Goal: Task Accomplishment & Management: Manage account settings

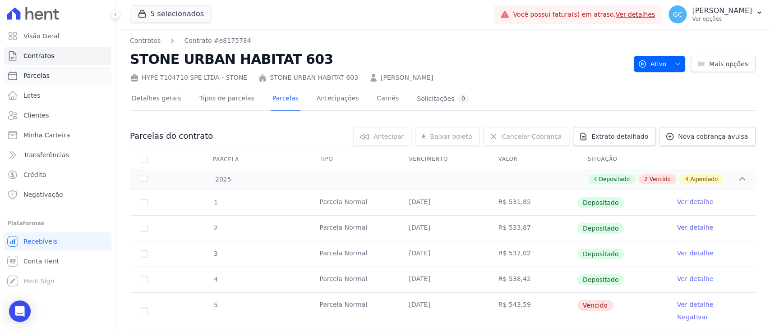
click at [37, 71] on span "Parcelas" at bounding box center [36, 75] width 26 height 9
select select
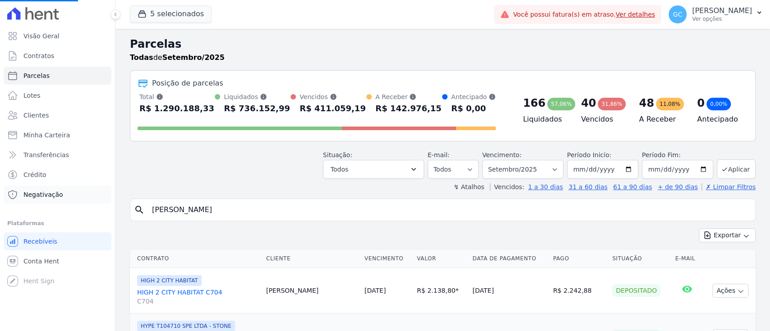
drag, startPoint x: 232, startPoint y: 216, endPoint x: 34, endPoint y: 197, distance: 199.4
click at [36, 197] on div "Visão Geral Contratos Parcelas Lotes Clientes Minha Carteira Transferências Cré…" at bounding box center [385, 165] width 770 height 331
paste input "phael Batista Marques"
type input "[PERSON_NAME] [PERSON_NAME]"
select select
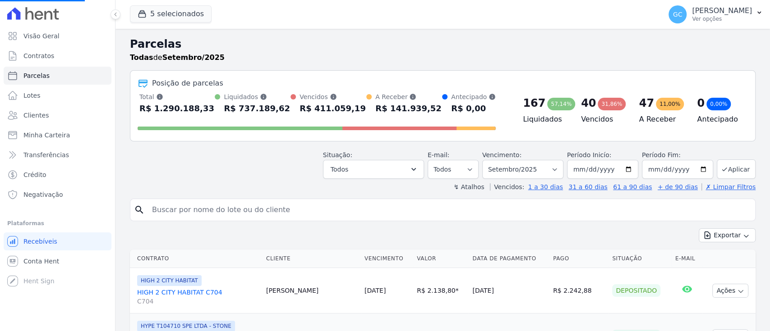
select select
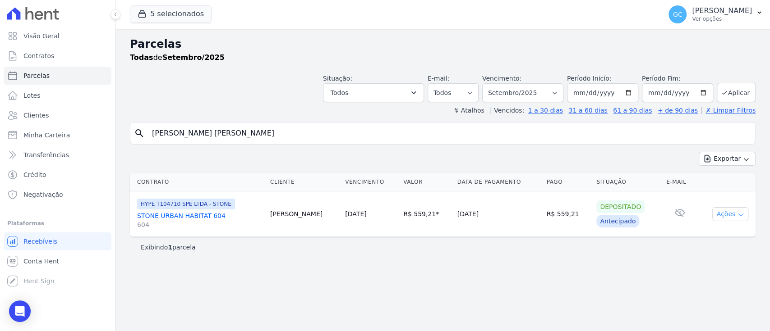
click at [738, 214] on icon "button" at bounding box center [740, 214] width 7 height 7
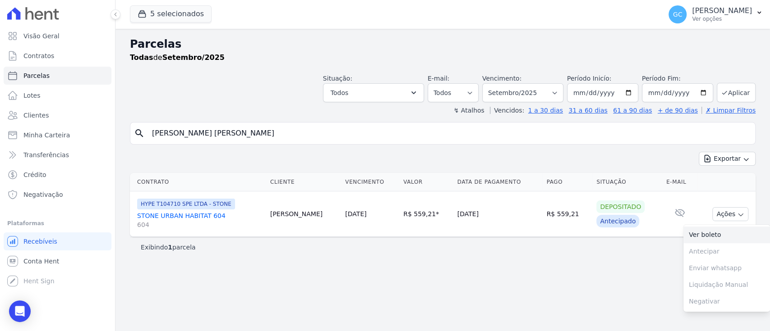
click at [716, 232] on link "Ver boleto" at bounding box center [726, 235] width 87 height 17
click at [190, 218] on link "STONE URBAN HABITAT 604 604" at bounding box center [200, 220] width 126 height 18
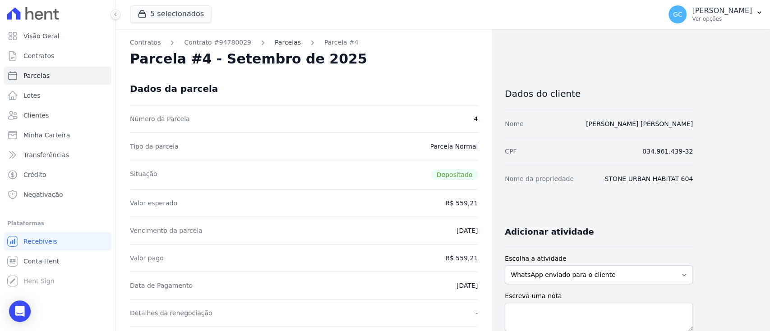
click at [275, 43] on link "Parcelas" at bounding box center [288, 42] width 26 height 9
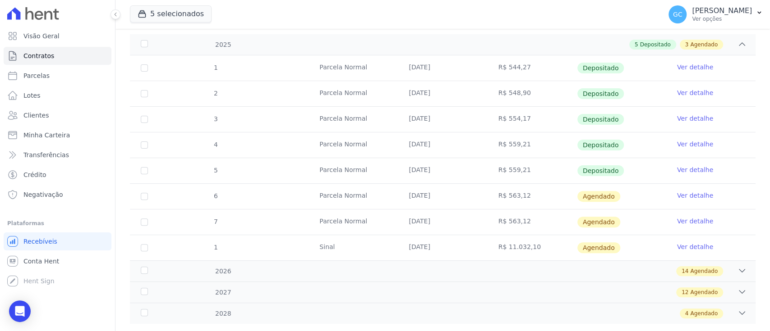
scroll to position [154, 0]
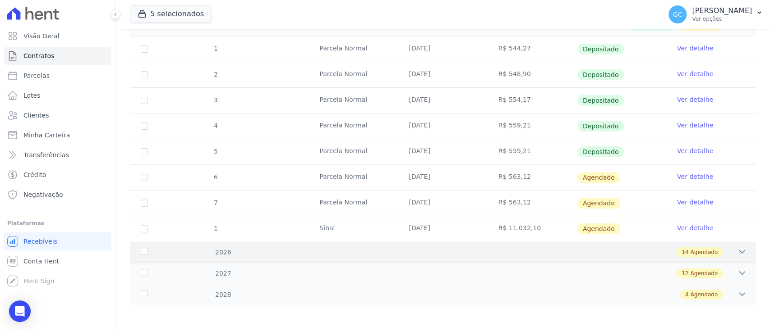
click at [243, 256] on div "2026 14 Agendado" at bounding box center [442, 252] width 625 height 21
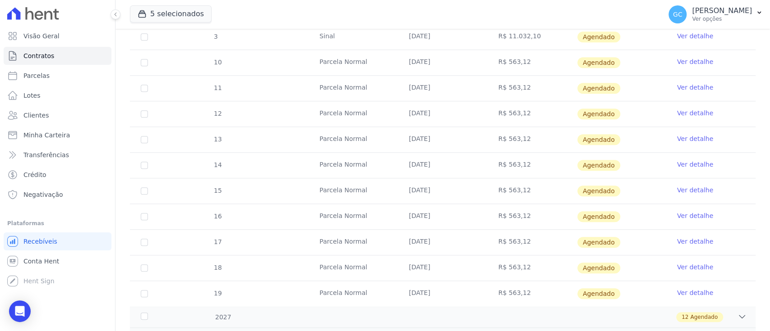
scroll to position [513, 0]
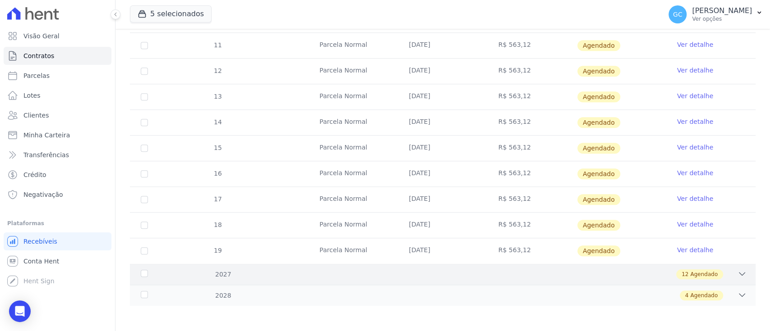
click at [238, 270] on div "12 Agendado" at bounding box center [473, 275] width 546 height 10
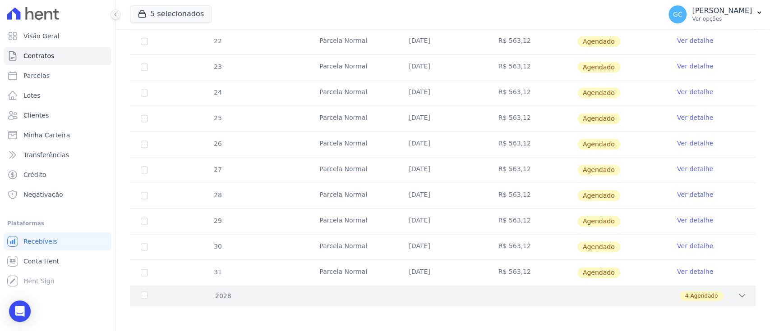
click at [231, 287] on div "2028 4 Agendado" at bounding box center [442, 295] width 625 height 21
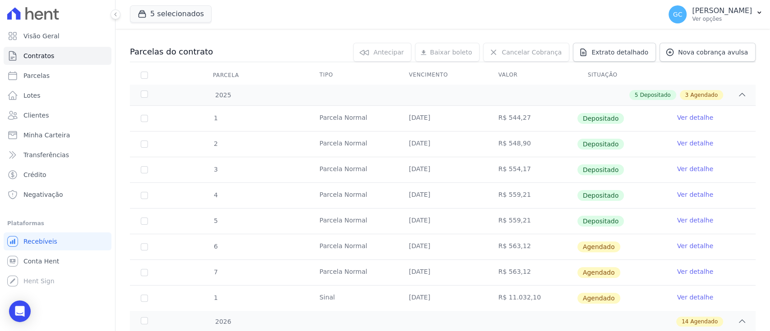
scroll to position [82, 0]
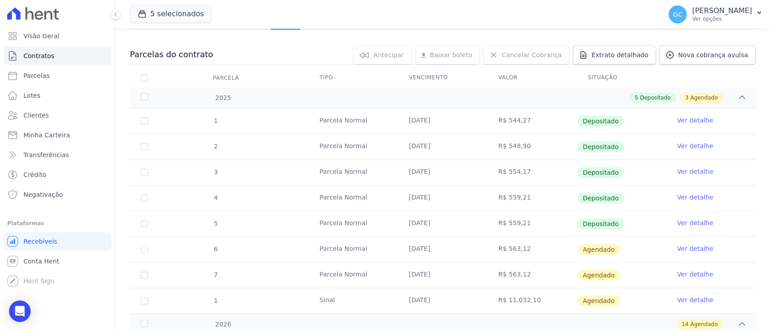
click at [695, 248] on link "Ver detalhe" at bounding box center [695, 248] width 36 height 9
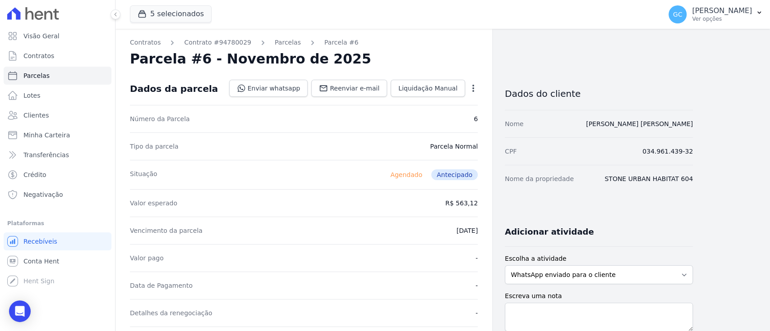
click at [472, 84] on icon "button" at bounding box center [472, 88] width 9 height 9
click at [334, 187] on div "Situação Agendado Antecipado" at bounding box center [304, 174] width 348 height 29
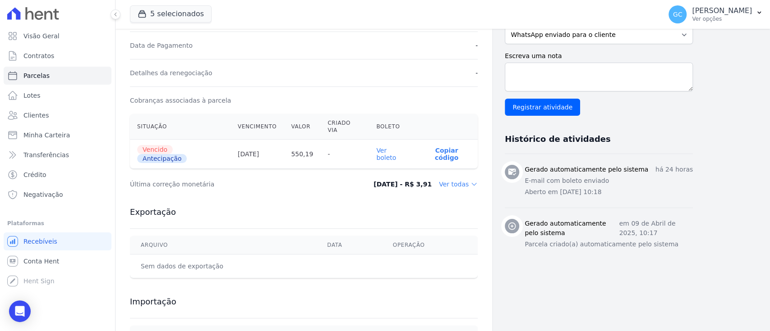
click at [392, 140] on th "Ver boleto" at bounding box center [392, 154] width 46 height 29
click at [396, 147] on link "Ver boleto" at bounding box center [386, 154] width 20 height 14
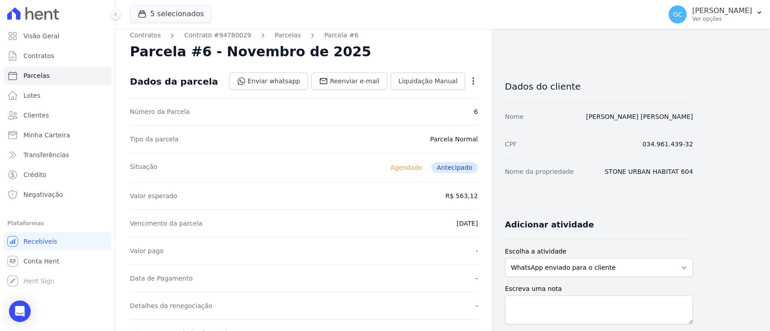
scroll to position [0, 0]
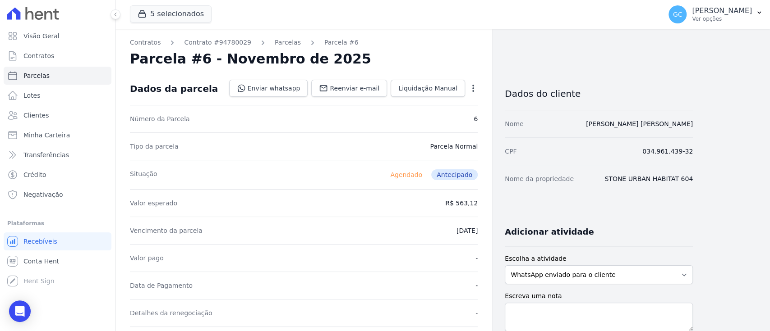
click at [473, 85] on icon "button" at bounding box center [473, 88] width 2 height 7
click at [444, 98] on link "Alterar" at bounding box center [434, 100] width 79 height 16
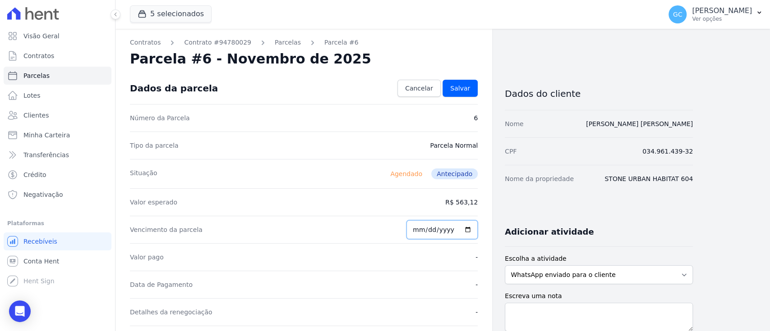
click at [467, 223] on input "2025-11-20" at bounding box center [441, 229] width 71 height 19
click at [468, 229] on input "2025-11-20" at bounding box center [441, 229] width 71 height 19
type input "2025-09-20"
drag, startPoint x: 470, startPoint y: 89, endPoint x: 480, endPoint y: 121, distance: 33.1
click at [470, 89] on link "Salvar" at bounding box center [459, 88] width 35 height 17
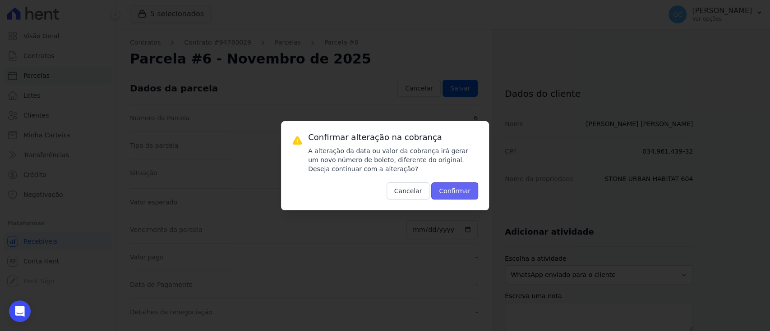
click at [466, 192] on button "Confirmar" at bounding box center [454, 191] width 47 height 17
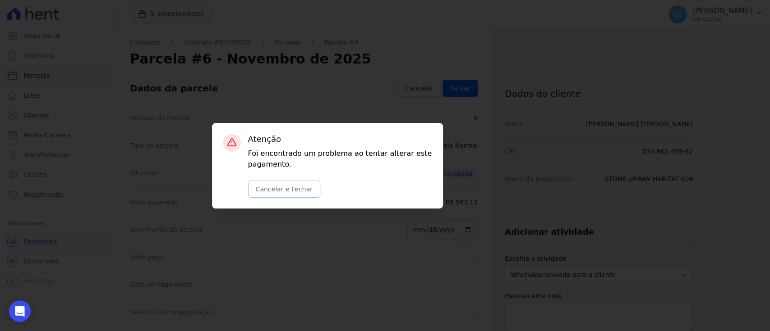
click at [283, 197] on button "Cancelar e Fechar" at bounding box center [284, 189] width 72 height 17
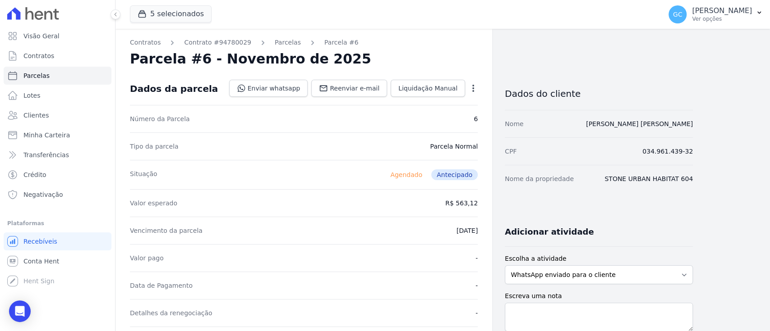
click at [473, 86] on icon "button" at bounding box center [472, 88] width 9 height 9
click at [364, 204] on div "Valor esperado R$ 563,12" at bounding box center [304, 203] width 348 height 28
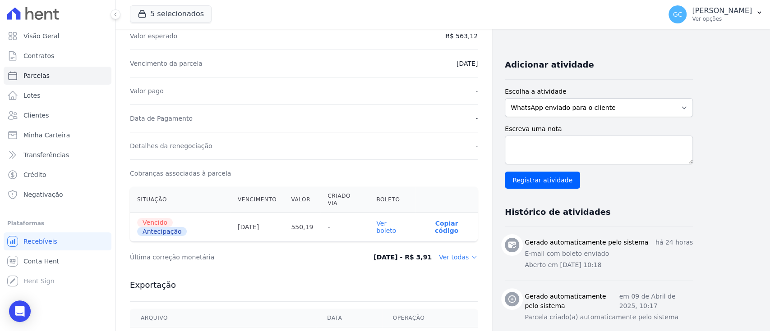
scroll to position [285, 0]
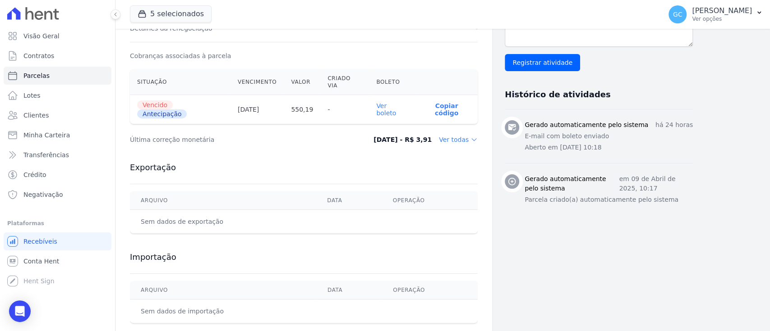
click at [396, 102] on link "Ver boleto" at bounding box center [386, 109] width 20 height 14
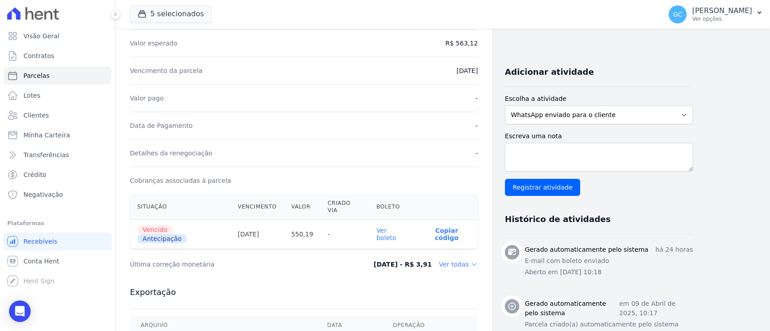
scroll to position [0, 0]
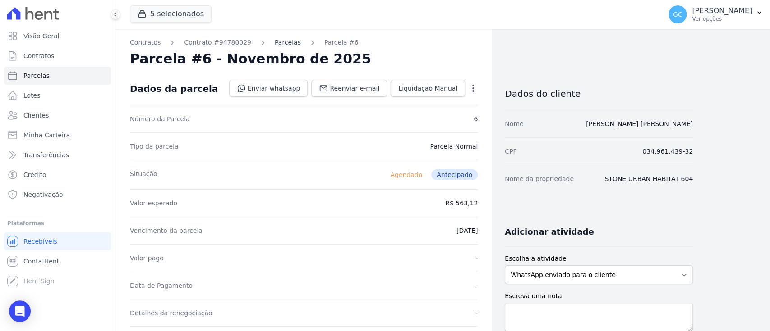
click at [276, 43] on link "Parcelas" at bounding box center [288, 42] width 26 height 9
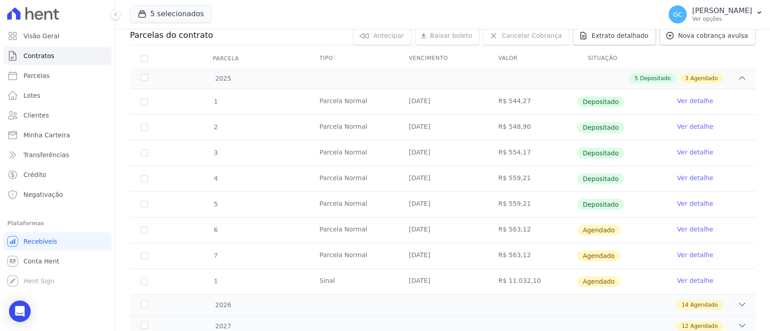
scroll to position [120, 0]
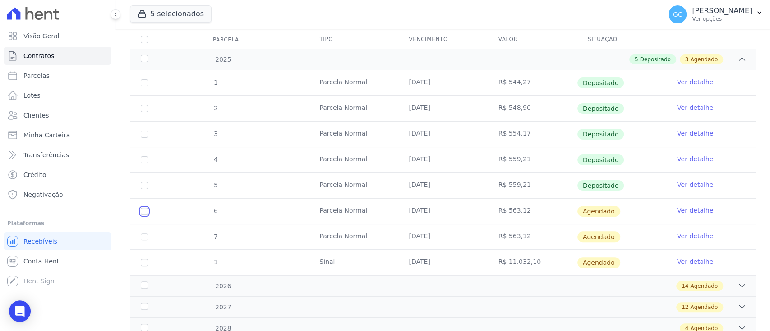
click at [144, 210] on input "checkbox" at bounding box center [144, 211] width 7 height 7
checkbox input "true"
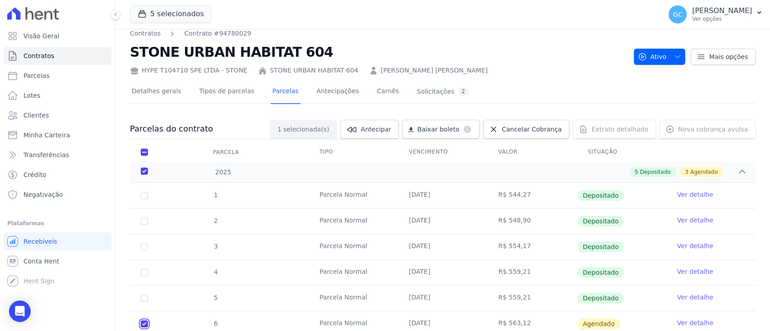
scroll to position [0, 0]
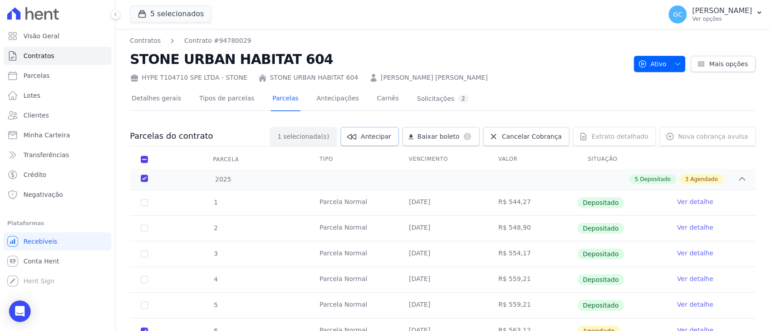
click at [375, 137] on link "Antecipar" at bounding box center [369, 136] width 58 height 19
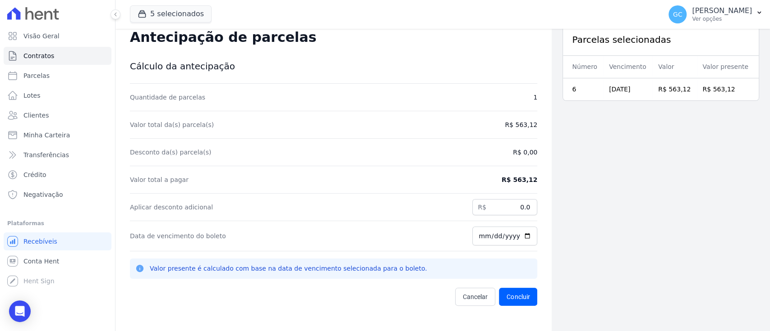
scroll to position [29, 0]
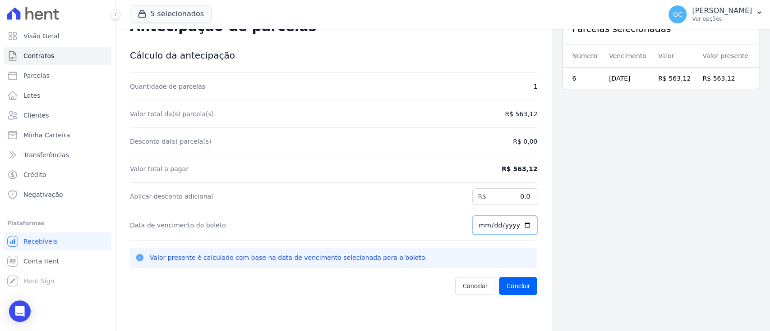
click at [519, 222] on input "[DATE]" at bounding box center [504, 225] width 65 height 19
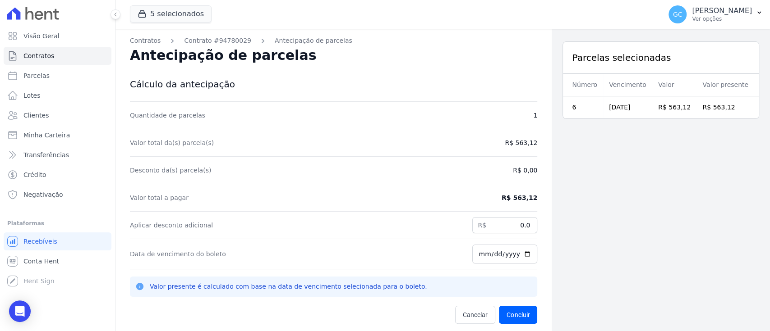
drag, startPoint x: 714, startPoint y: 188, endPoint x: 693, endPoint y: 194, distance: 22.0
click at [714, 188] on div "Parcelas selecionadas Número Vencimento Valor Valor presente 6 20/11/2025 R$ 56…" at bounding box center [660, 194] width 218 height 331
drag, startPoint x: 495, startPoint y: 196, endPoint x: 542, endPoint y: 197, distance: 47.4
click at [542, 197] on div "Contratos Contrato #94780029 Antecipação de parcelas Antecipação de parcelas Cá…" at bounding box center [333, 194] width 436 height 331
copy dd "R$ 563,12"
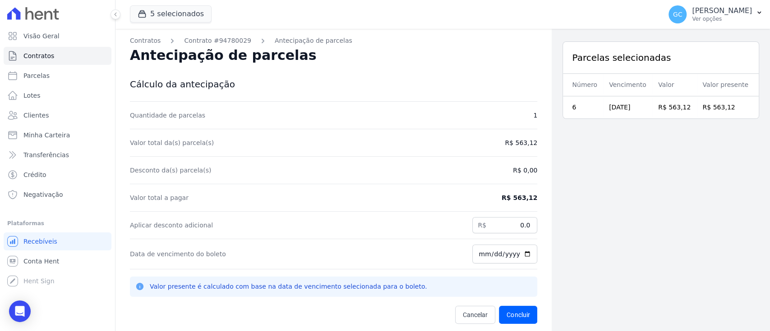
drag, startPoint x: 234, startPoint y: 307, endPoint x: 231, endPoint y: 303, distance: 4.9
click at [231, 304] on div "Quantidade de parcelas 1 Valor total da(s) parcela(s) R$ 563,12 Desconto da(s) …" at bounding box center [333, 213] width 407 height 222
drag, startPoint x: 502, startPoint y: 221, endPoint x: 568, endPoint y: 222, distance: 65.8
click at [568, 222] on div "Contratos Contrato #94780029 Antecipação de parcelas Antecipação de parcelas Cá…" at bounding box center [442, 194] width 654 height 331
paste input "12.64"
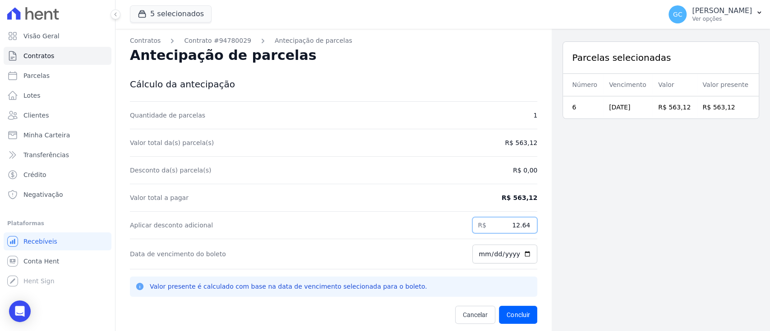
type input "12.64"
click at [625, 258] on div "Parcelas selecionadas Número Vencimento Valor Valor presente 6 20/11/2025 R$ 56…" at bounding box center [660, 194] width 218 height 331
click at [512, 312] on button "Concluir" at bounding box center [518, 315] width 38 height 18
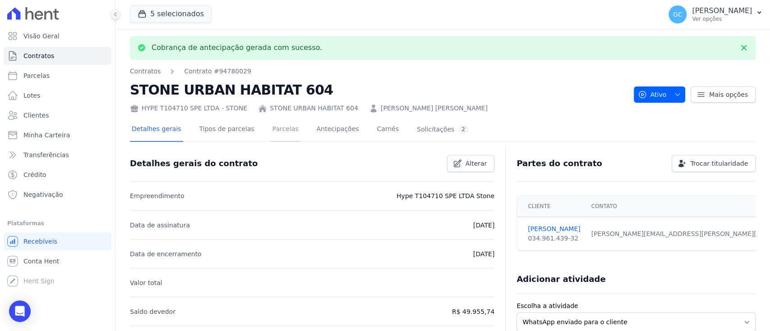
click at [271, 130] on link "Parcelas" at bounding box center [286, 130] width 30 height 24
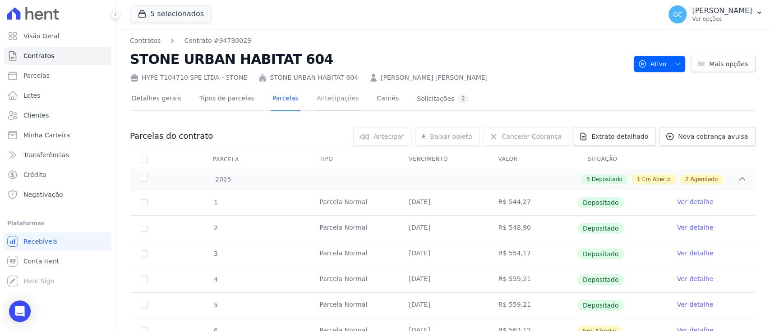
click at [315, 100] on link "Antecipações" at bounding box center [338, 99] width 46 height 24
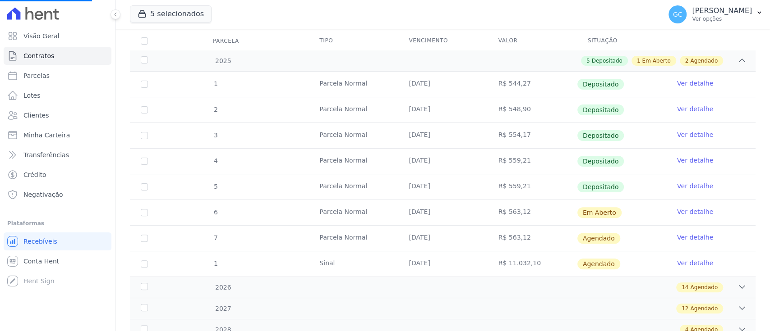
scroll to position [120, 0]
click at [688, 208] on link "Ver detalhe" at bounding box center [695, 210] width 36 height 9
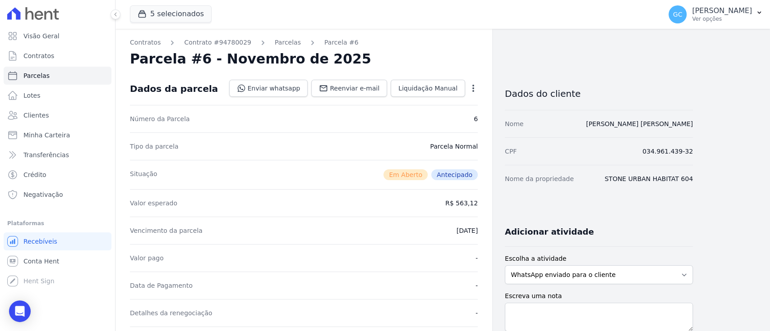
click at [472, 88] on icon "button" at bounding box center [472, 88] width 9 height 9
click at [328, 168] on div "Situação Em Aberto Antecipado" at bounding box center [304, 174] width 348 height 29
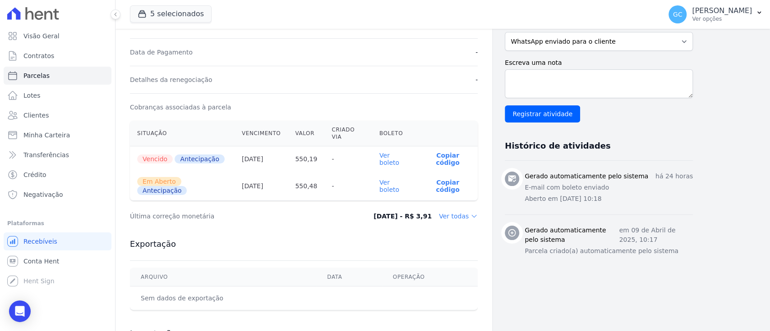
scroll to position [240, 0]
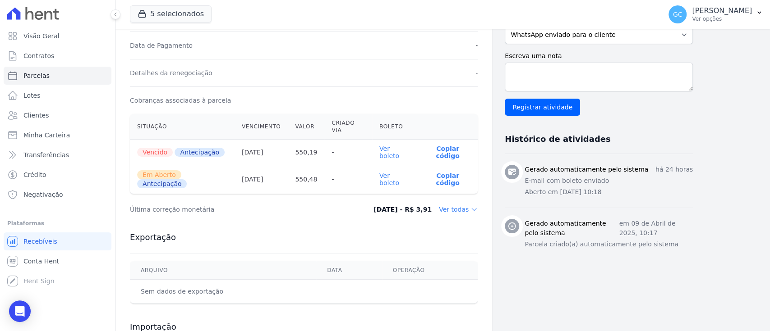
click at [396, 172] on link "Ver boleto" at bounding box center [389, 179] width 20 height 14
